Goal: Information Seeking & Learning: Compare options

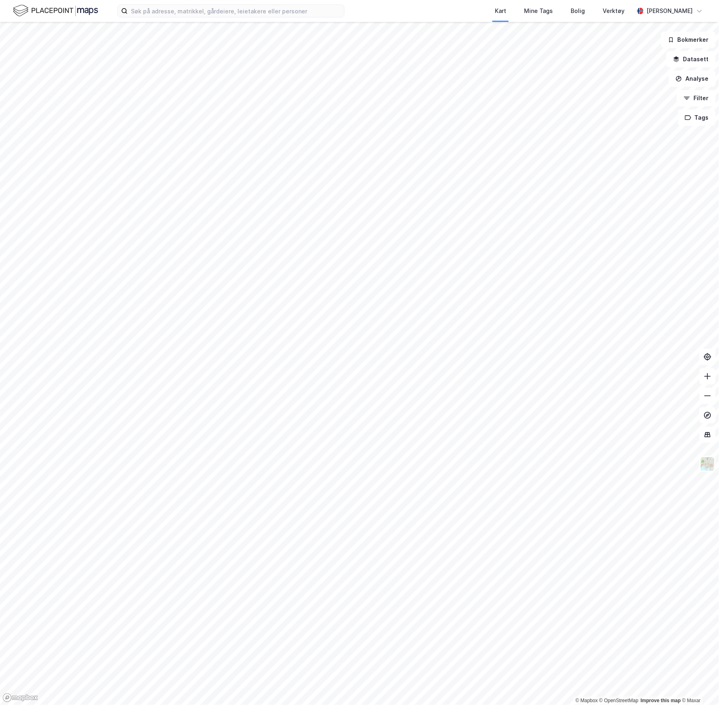
click at [184, 21] on div "Kart Mine Tags Bolig Verktøy [PERSON_NAME]" at bounding box center [359, 11] width 719 height 22
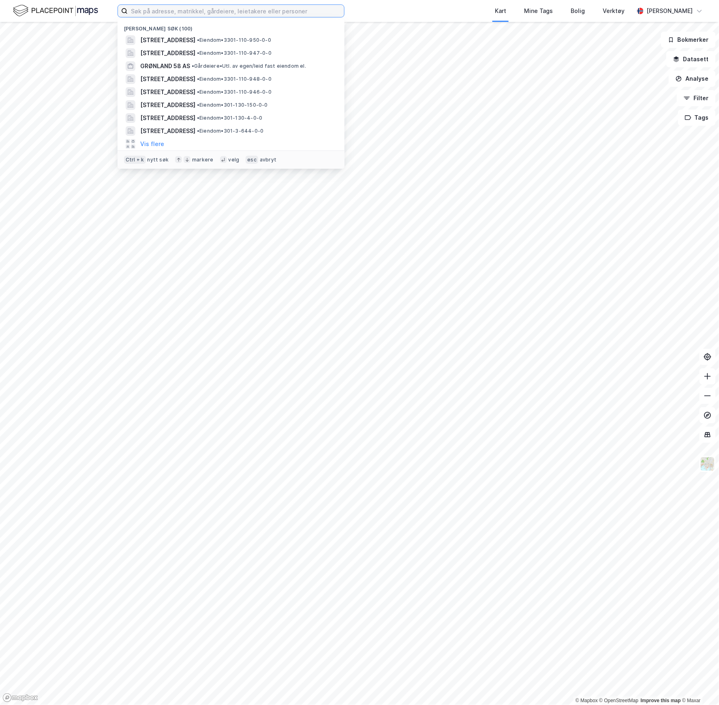
click at [180, 15] on input at bounding box center [236, 11] width 217 height 12
paste input "Biskop Gunnerus gt. 14"
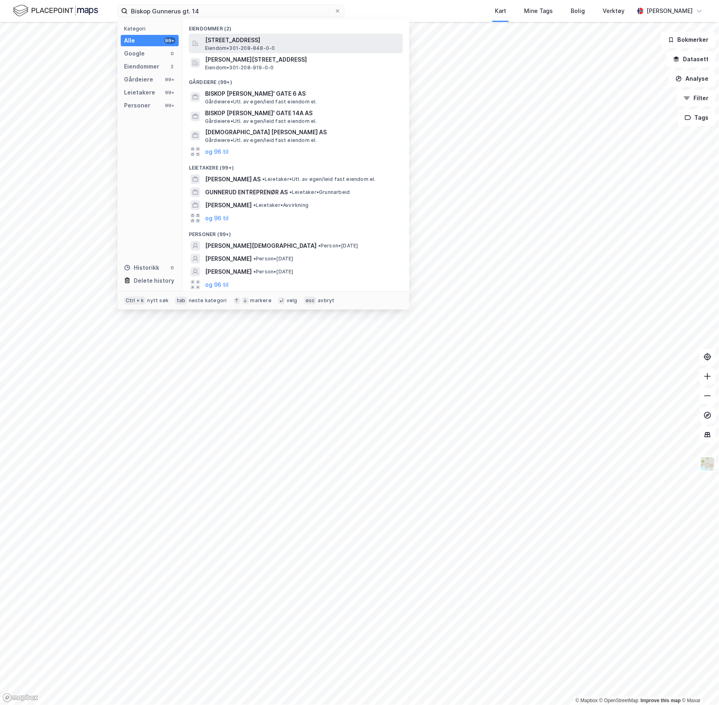
click at [251, 41] on span "[STREET_ADDRESS]" at bounding box center [302, 40] width 195 height 10
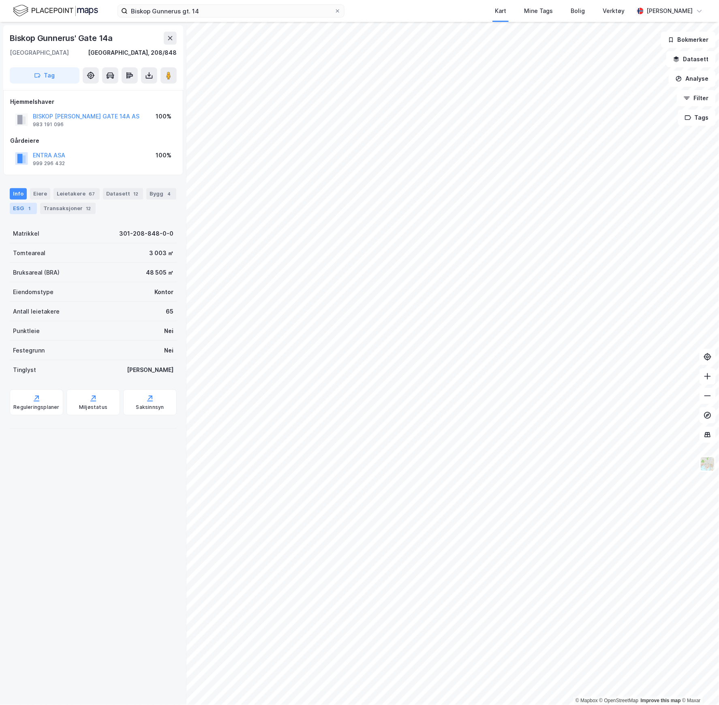
click at [37, 206] on div "ESG 1" at bounding box center [23, 208] width 27 height 11
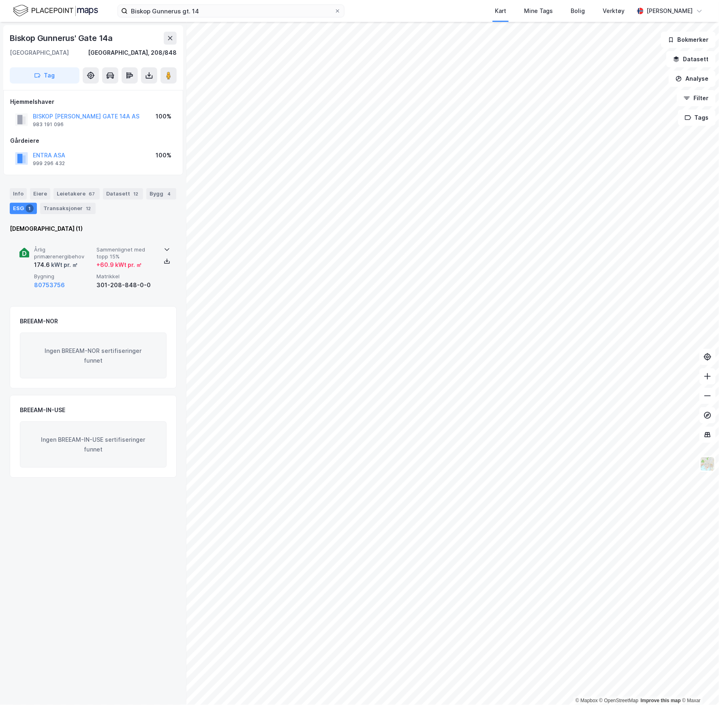
click at [81, 259] on div "Årlig primærenergibehov 174.6 kWt pr. ㎡" at bounding box center [63, 258] width 59 height 24
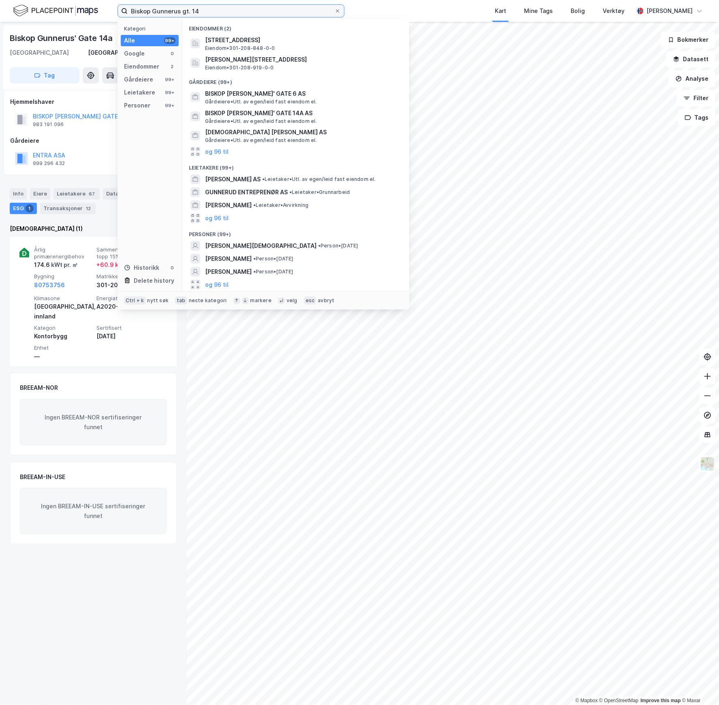
drag, startPoint x: 210, startPoint y: 15, endPoint x: 109, endPoint y: 10, distance: 101.5
click at [109, 10] on div "Biskop Gunnerus gt. 14 Kategori Alle 99+ Google 0 Eiendommer 2 Gårdeiere 99+ Le…" at bounding box center [359, 11] width 719 height 22
paste input "6"
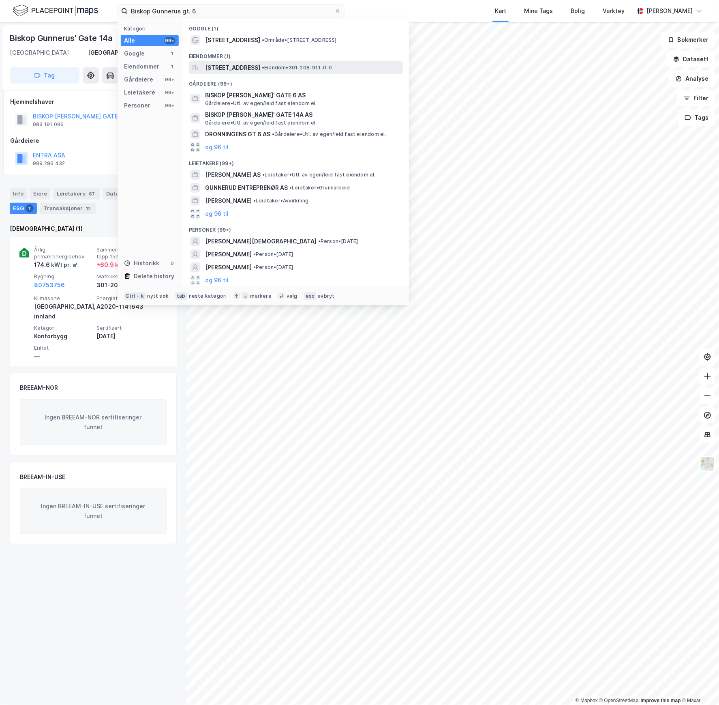
click at [234, 69] on span "[STREET_ADDRESS]" at bounding box center [232, 68] width 55 height 10
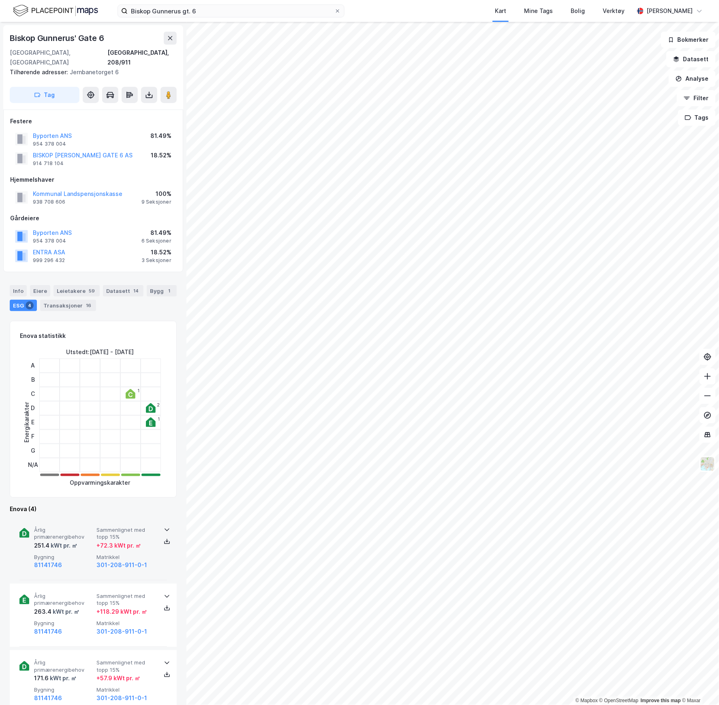
click at [71, 554] on span "Bygning" at bounding box center [63, 557] width 59 height 7
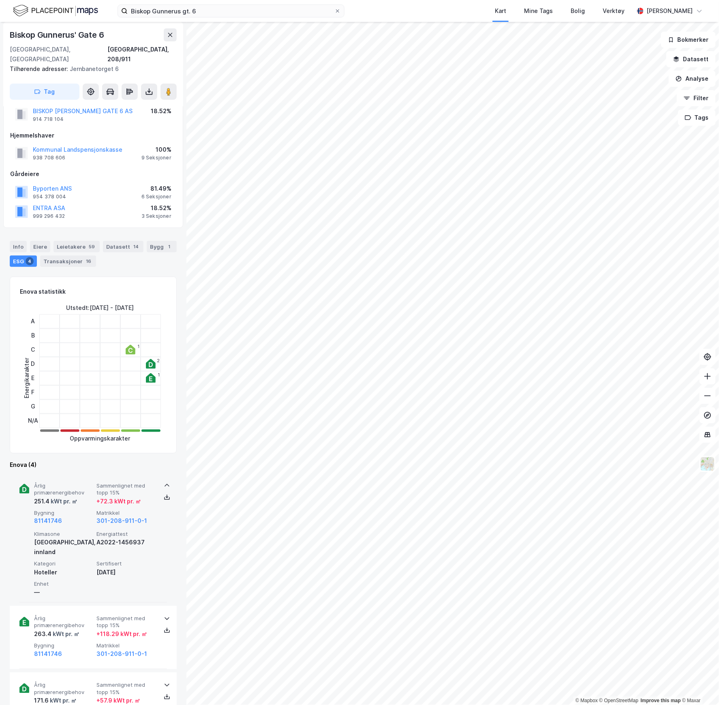
scroll to position [108, 0]
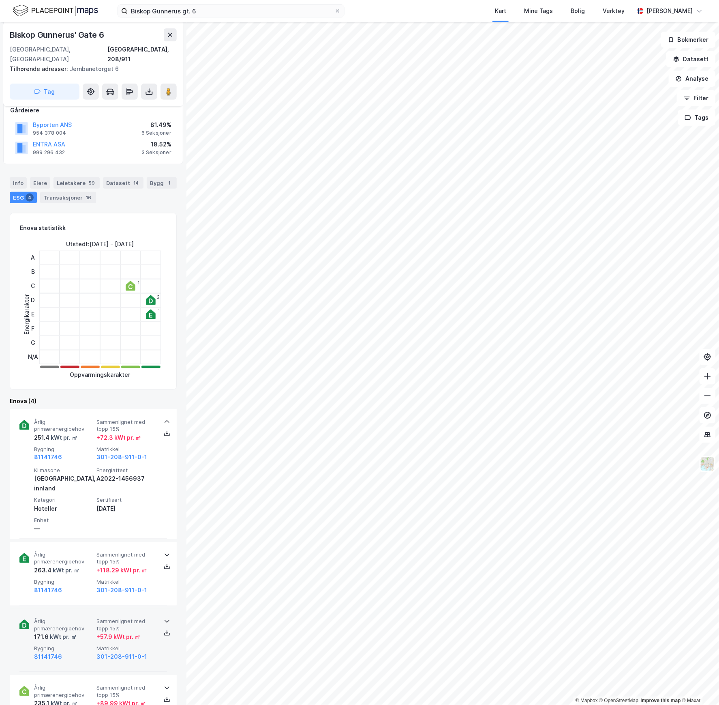
click at [84, 618] on span "Årlig primærenergibehov" at bounding box center [63, 625] width 59 height 14
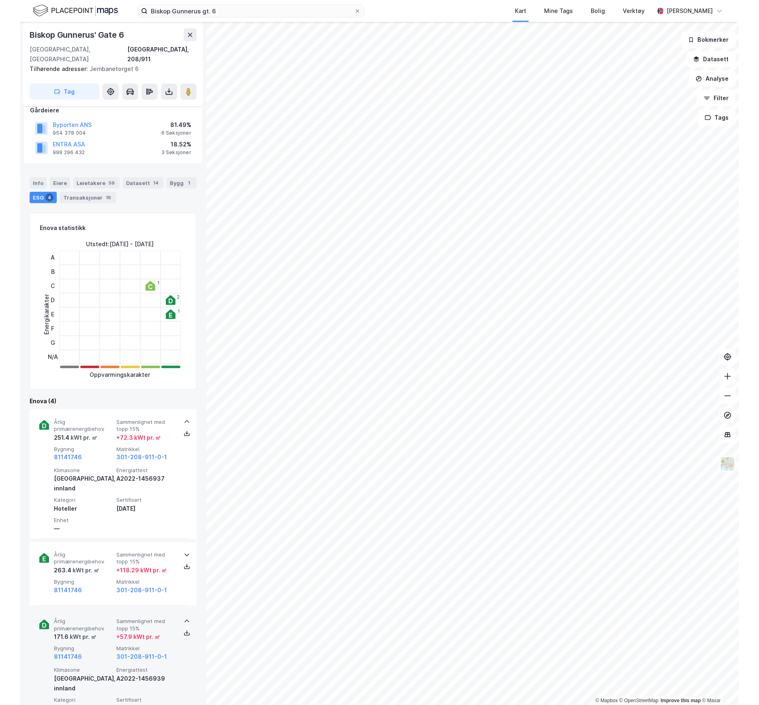
scroll to position [162, 0]
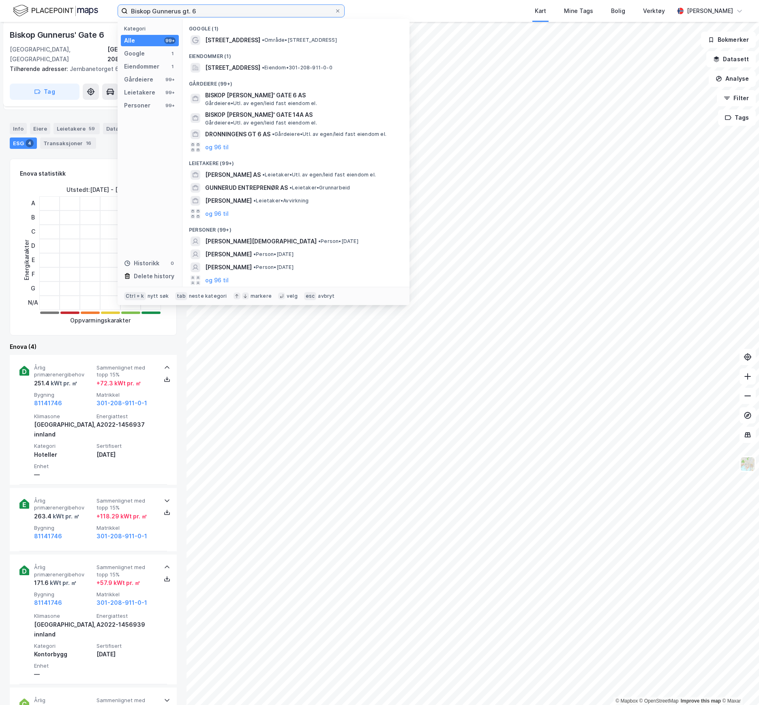
drag, startPoint x: 138, startPoint y: 9, endPoint x: 94, endPoint y: 9, distance: 44.2
click at [93, 9] on div "Biskop Gunnerus gt. 6 Kategori Alle 99+ Google 1 Eiendommer 1 Gårdeiere 99+ Lei…" at bounding box center [379, 11] width 759 height 22
paste input "[STREET_ADDRESS]"
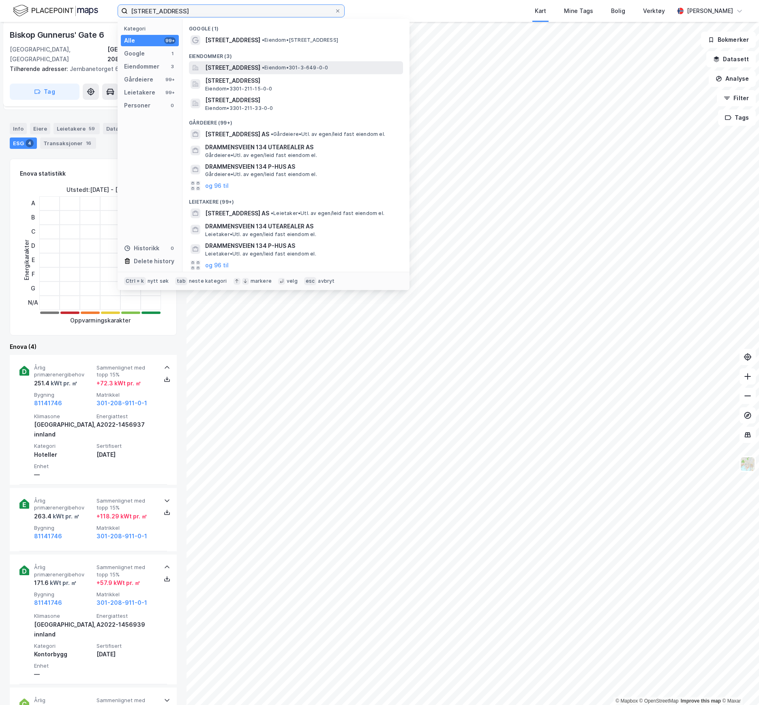
type input "[STREET_ADDRESS]"
click at [231, 67] on span "[STREET_ADDRESS]" at bounding box center [232, 68] width 55 height 10
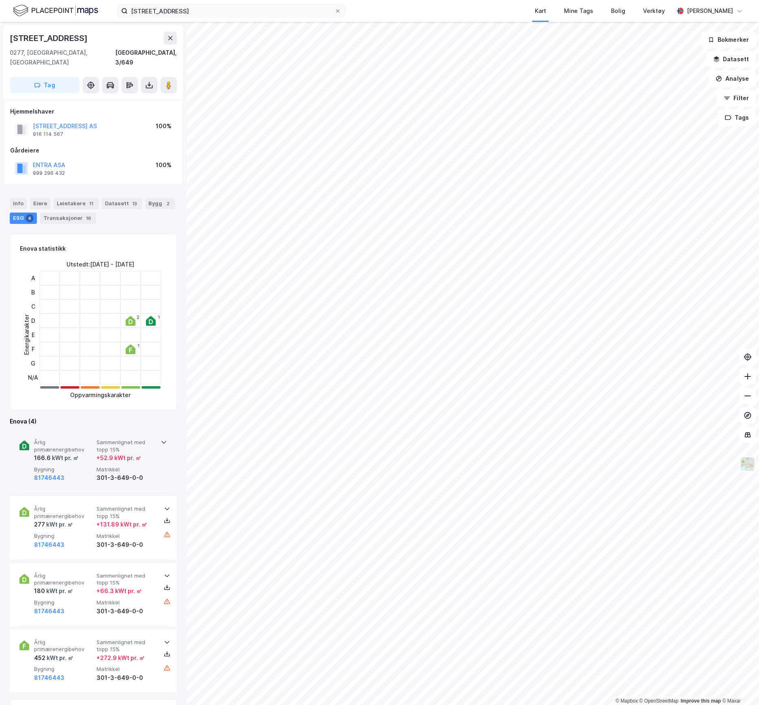
click at [78, 466] on span "Bygning" at bounding box center [63, 469] width 59 height 7
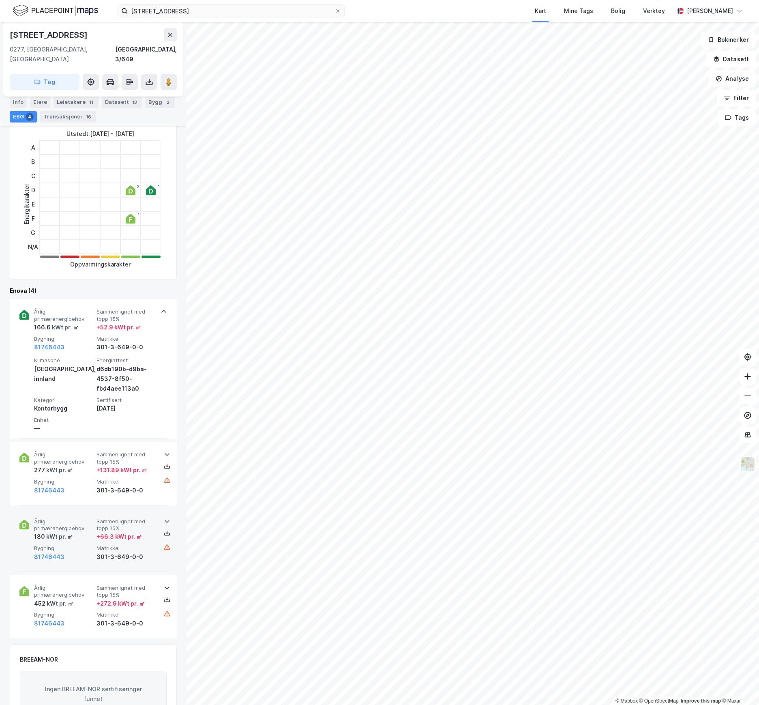
scroll to position [243, 0]
